Goal: Information Seeking & Learning: Find specific fact

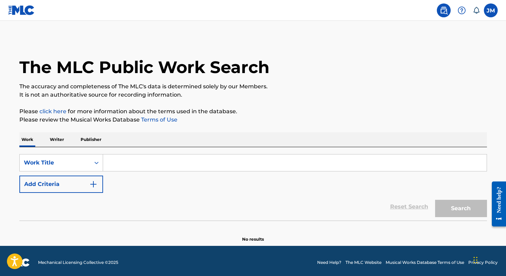
click at [127, 167] on input "Search Form" at bounding box center [294, 162] width 383 height 17
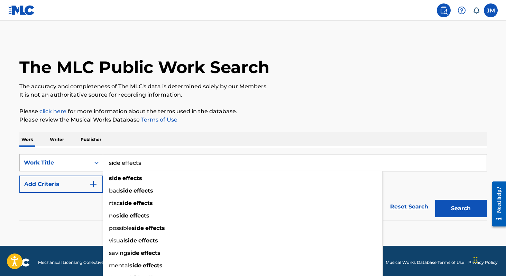
type input "side effects"
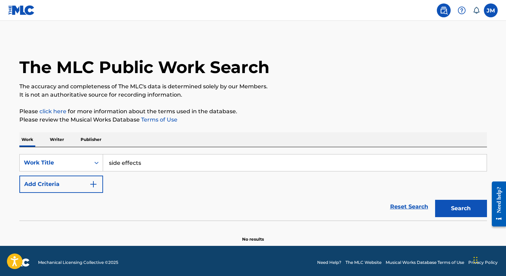
click at [64, 136] on p "Writer" at bounding box center [57, 139] width 18 height 15
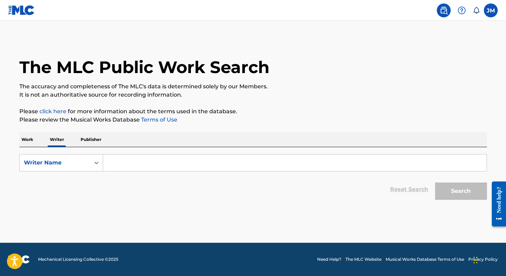
click at [135, 164] on input "Search Form" at bounding box center [294, 162] width 383 height 17
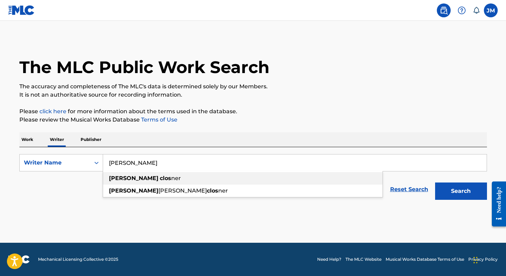
click at [160, 178] on strong "clos" at bounding box center [165, 178] width 11 height 7
type input "[PERSON_NAME]"
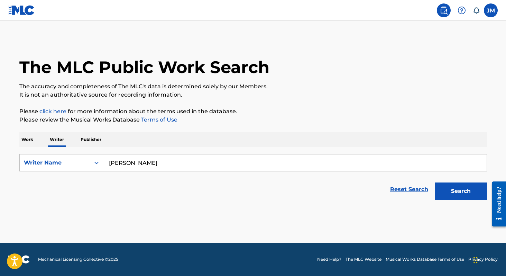
click at [435, 182] on button "Search" at bounding box center [461, 190] width 52 height 17
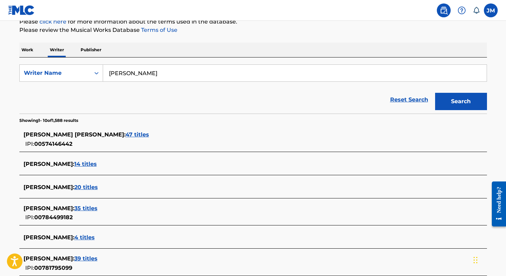
scroll to position [107, 0]
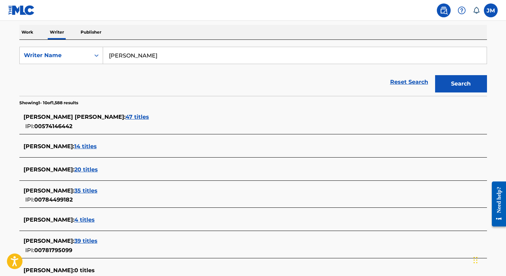
click at [126, 117] on span "47 titles" at bounding box center [138, 116] width 24 height 7
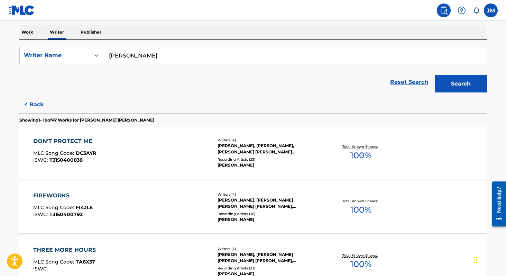
scroll to position [571, 0]
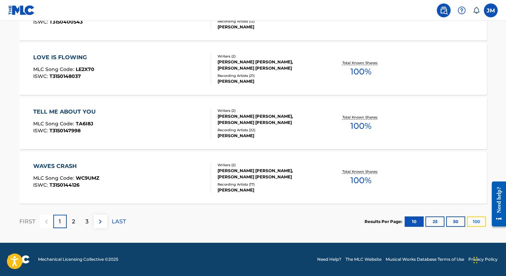
click at [481, 220] on button "100" at bounding box center [476, 221] width 19 height 10
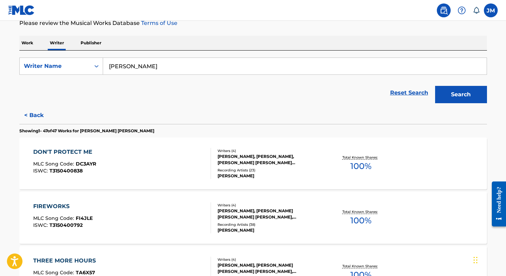
scroll to position [108, 0]
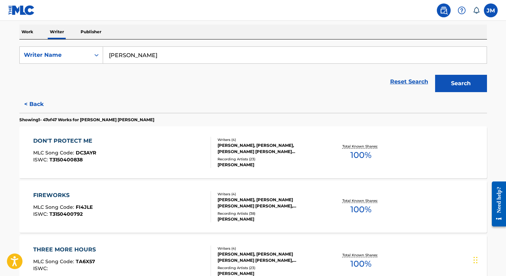
click at [161, 57] on input "[PERSON_NAME]" at bounding box center [294, 55] width 383 height 17
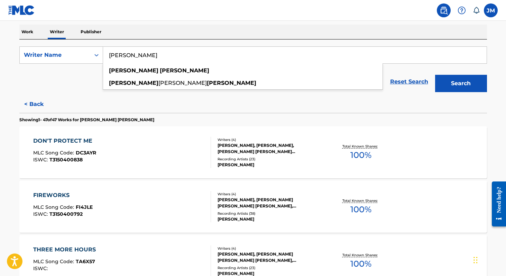
click at [435, 75] on button "Search" at bounding box center [461, 83] width 52 height 17
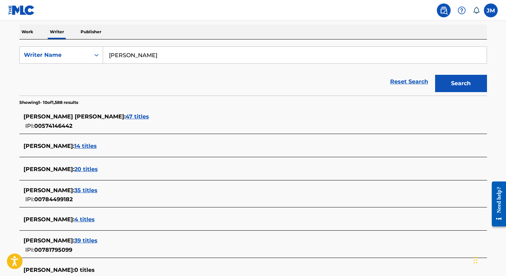
click at [92, 169] on span "20 titles" at bounding box center [86, 169] width 24 height 7
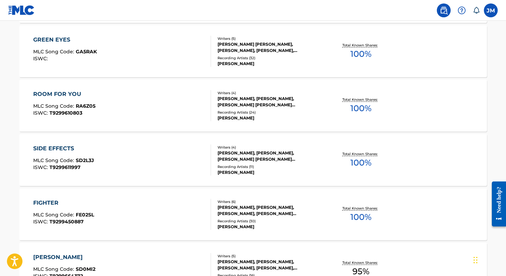
scroll to position [319, 0]
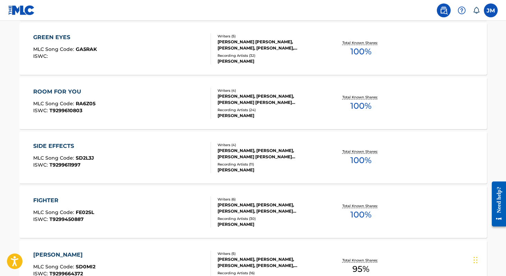
click at [238, 151] on div "[PERSON_NAME], [PERSON_NAME], [PERSON_NAME] [PERSON_NAME] [PERSON_NAME]" at bounding box center [269, 153] width 104 height 12
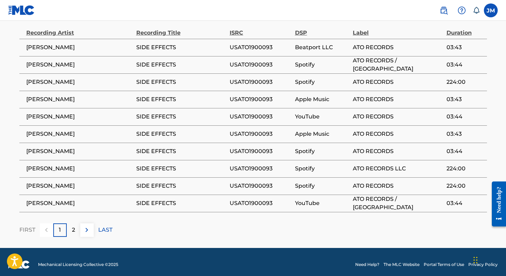
scroll to position [633, 0]
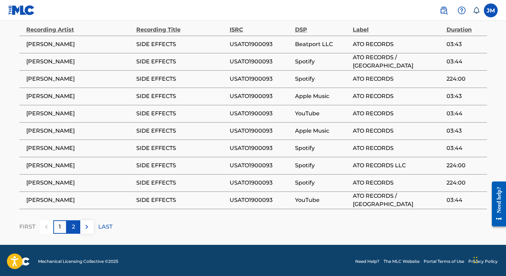
click at [73, 224] on p "2" at bounding box center [73, 226] width 3 height 8
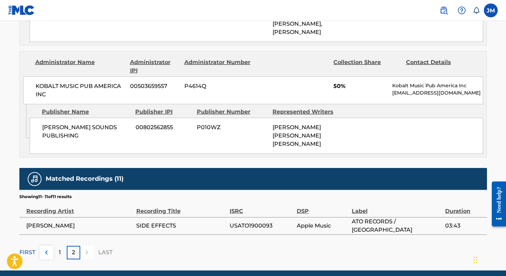
scroll to position [478, 0]
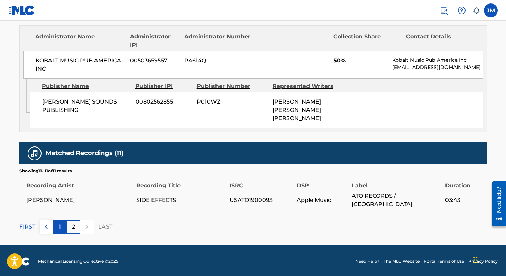
click at [61, 223] on div "1" at bounding box center [59, 226] width 13 height 13
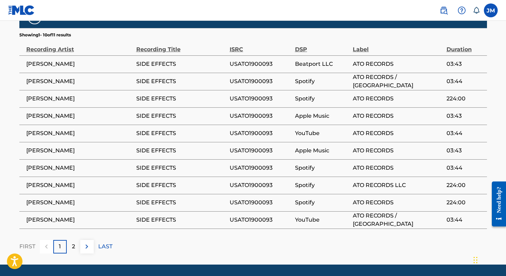
scroll to position [612, 0]
